Goal: Task Accomplishment & Management: Manage account settings

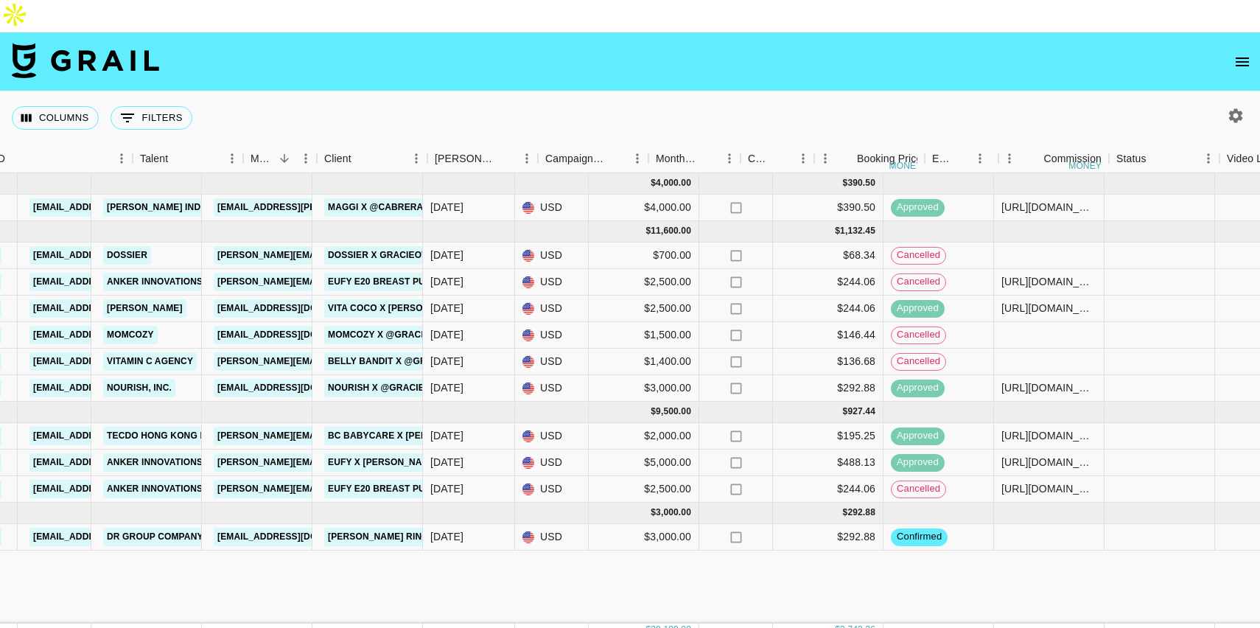
scroll to position [0, 570]
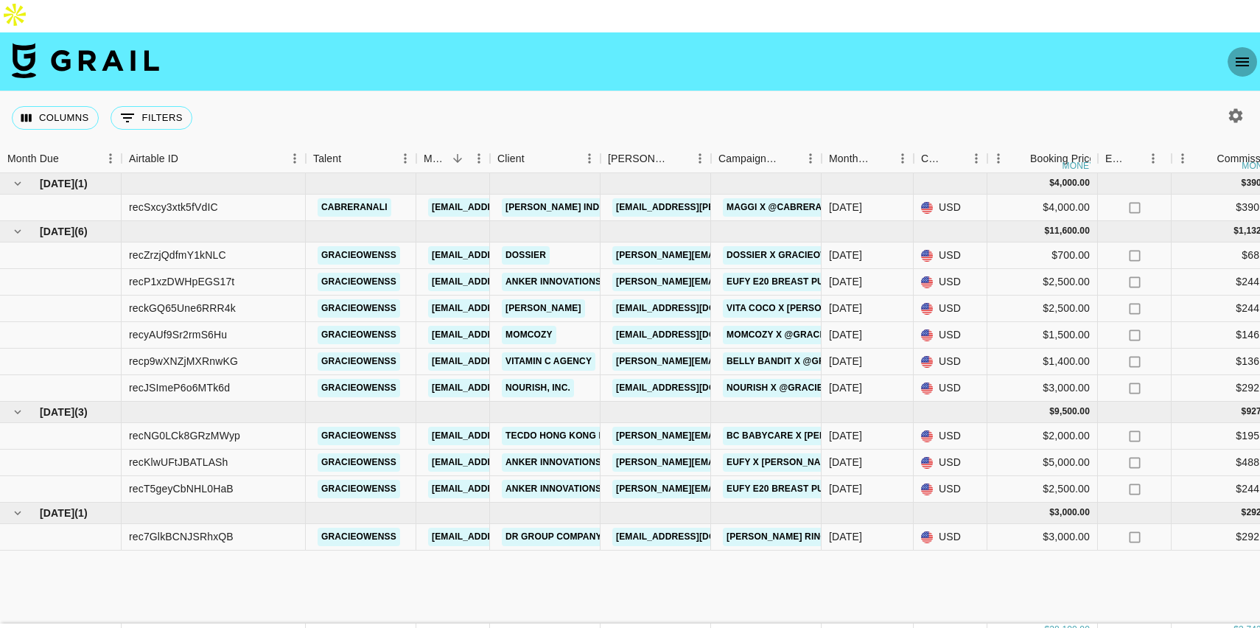
click at [1241, 53] on icon "open drawer" at bounding box center [1242, 62] width 18 height 18
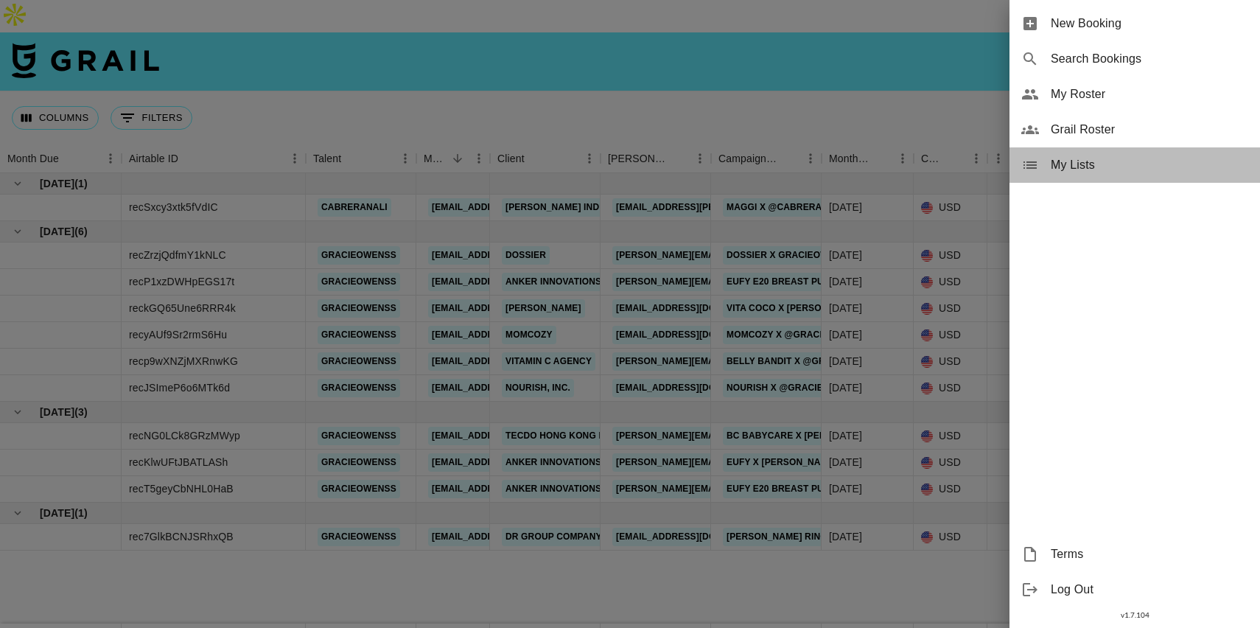
click at [1098, 164] on span "My Lists" at bounding box center [1149, 165] width 197 height 18
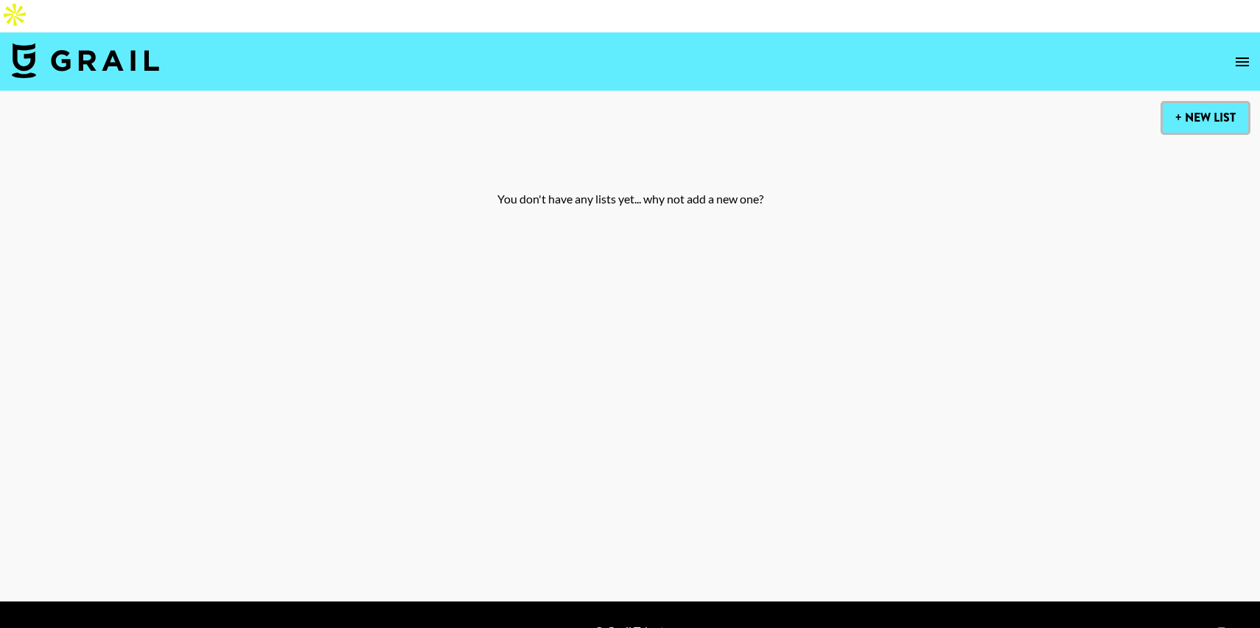
click at [1211, 103] on button "+ New List" at bounding box center [1205, 117] width 85 height 29
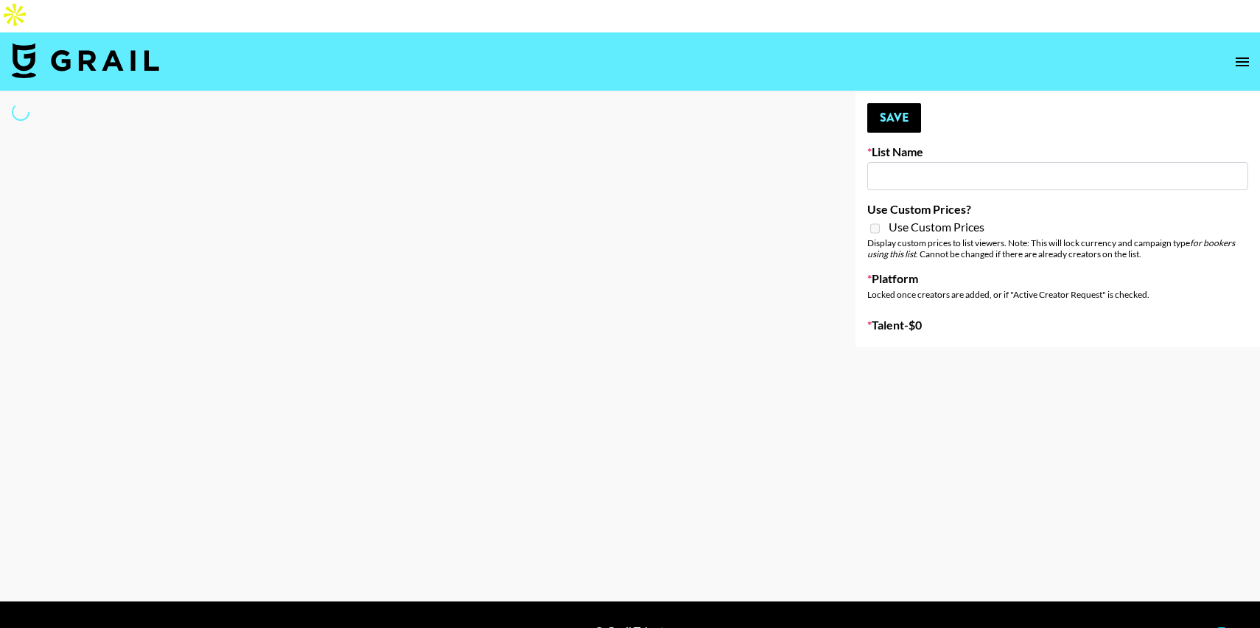
click at [880, 162] on input at bounding box center [1057, 176] width 381 height 28
type input "New List"
select select "Song"
